Goal: Transaction & Acquisition: Purchase product/service

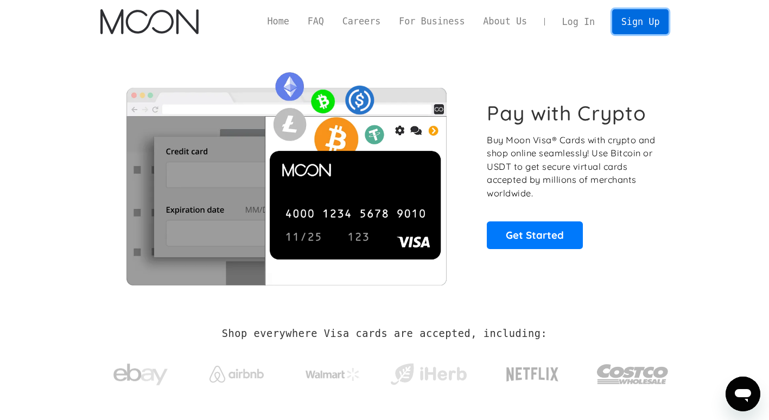
click at [638, 17] on link "Sign Up" at bounding box center [640, 21] width 56 height 24
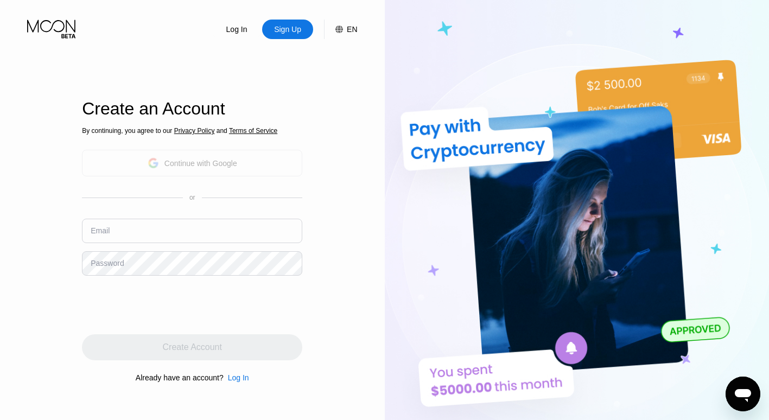
click at [251, 161] on div "Continue with Google" at bounding box center [192, 163] width 220 height 27
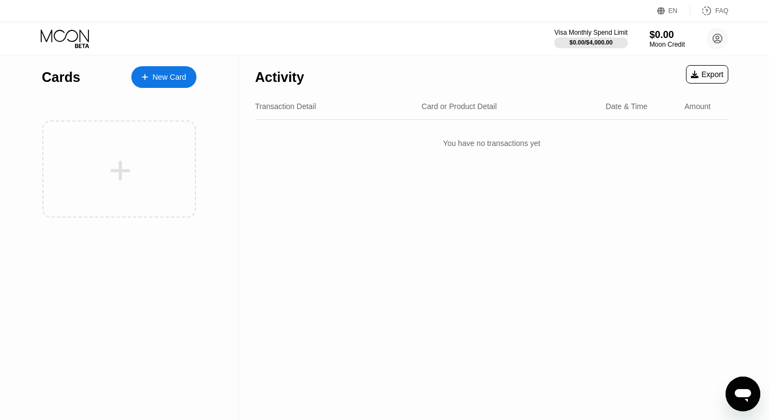
click at [351, 198] on div "Activity Export Transaction Detail Card or Product Detail Date & Time Amount Yo…" at bounding box center [492, 237] width 506 height 365
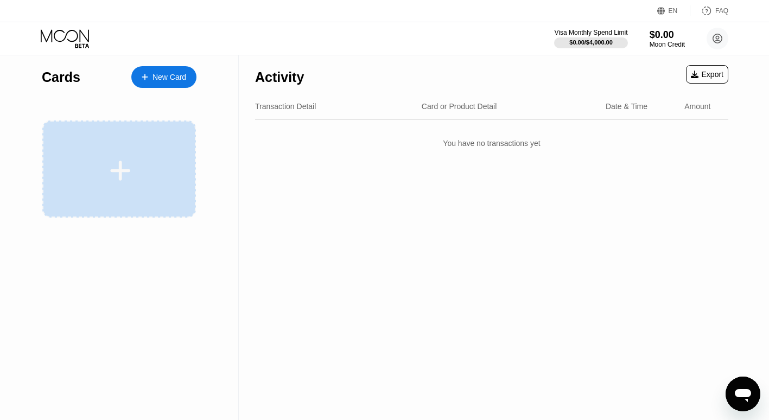
click at [149, 179] on div at bounding box center [120, 171] width 135 height 24
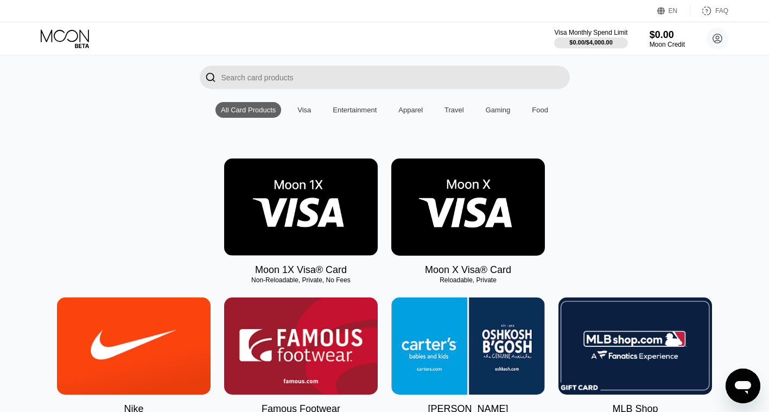
scroll to position [75, 0]
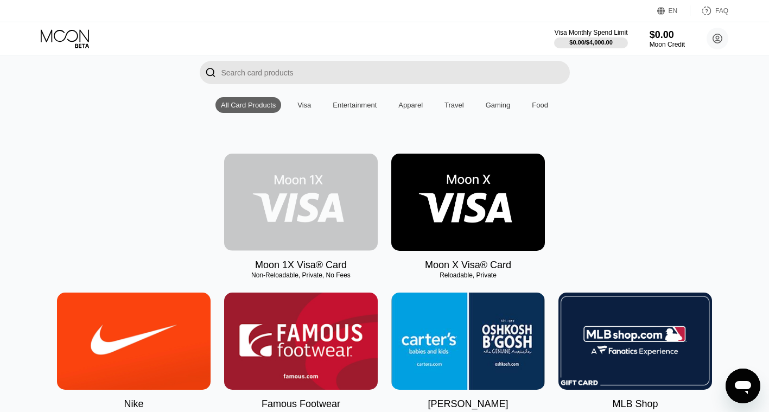
click at [258, 230] on img at bounding box center [301, 202] width 154 height 97
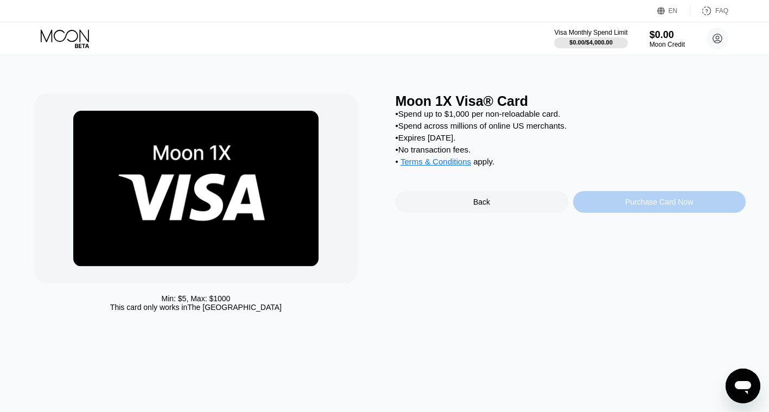
click at [627, 206] on div "Purchase Card Now" at bounding box center [659, 202] width 68 height 9
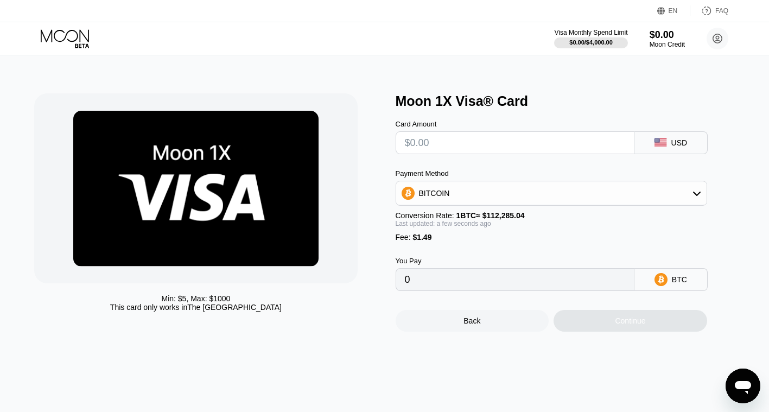
click at [614, 187] on div "BITCOIN" at bounding box center [552, 193] width 312 height 25
click at [610, 201] on div "BITCOIN" at bounding box center [551, 193] width 311 height 22
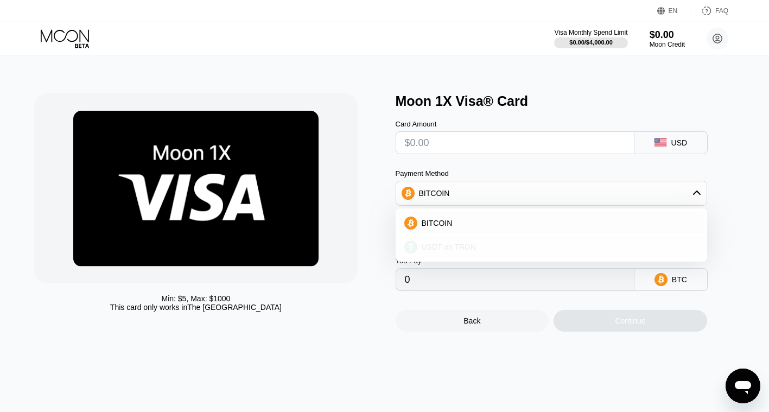
click at [577, 243] on div "USDT on TRON" at bounding box center [551, 247] width 305 height 22
type input "0.00"
